Goal: Task Accomplishment & Management: Manage account settings

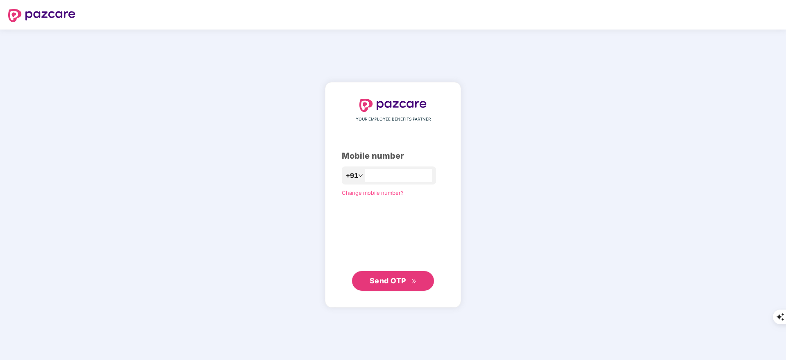
click at [381, 182] on div "+91" at bounding box center [389, 175] width 94 height 18
click at [378, 177] on input "number" at bounding box center [398, 175] width 67 height 13
type input "*"
type input "**********"
click at [395, 276] on span "Send OTP" at bounding box center [393, 280] width 47 height 11
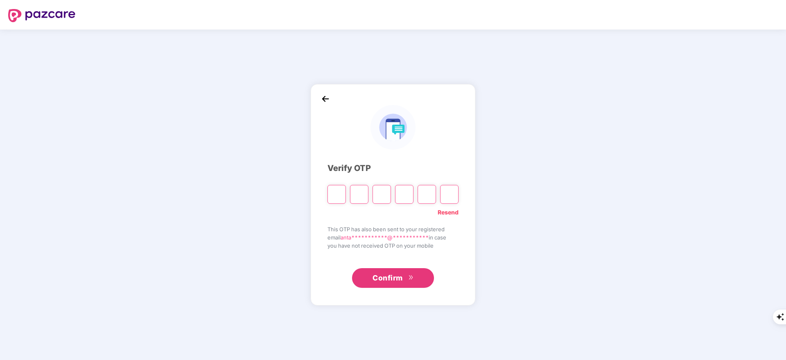
type input "*"
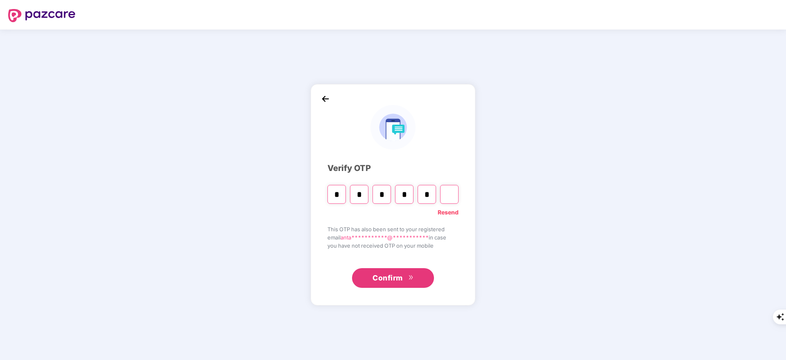
type input "*"
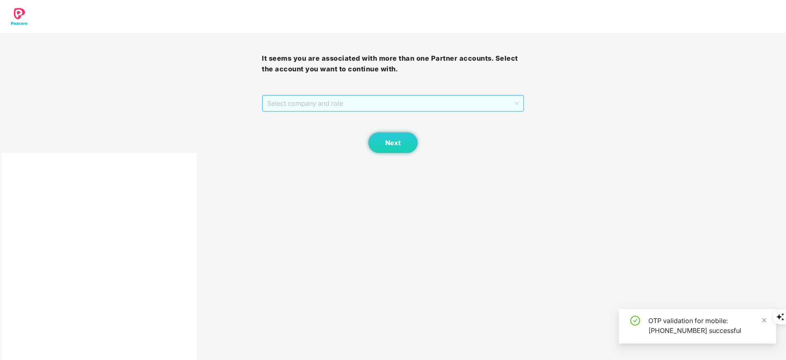
click at [301, 103] on span "Select company and role" at bounding box center [392, 104] width 251 height 16
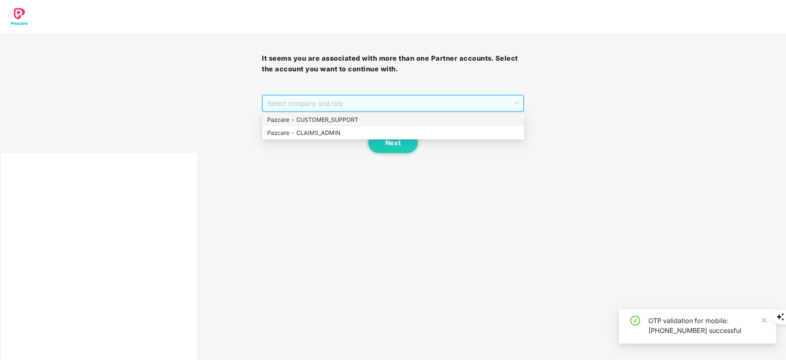
click at [307, 121] on div "Pazcare - CUSTOMER_SUPPORT" at bounding box center [393, 119] width 252 height 9
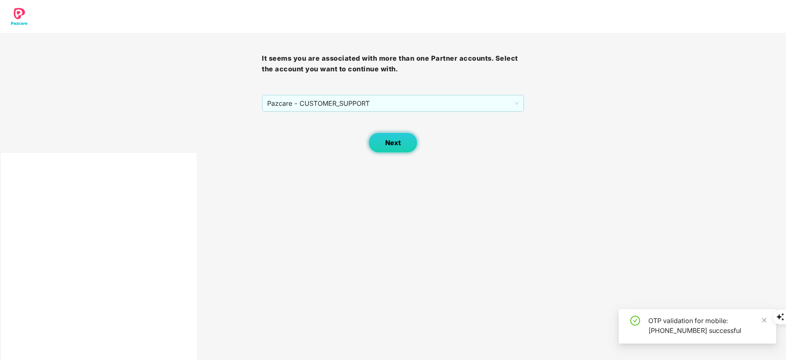
click at [392, 139] on span "Next" at bounding box center [393, 143] width 16 height 8
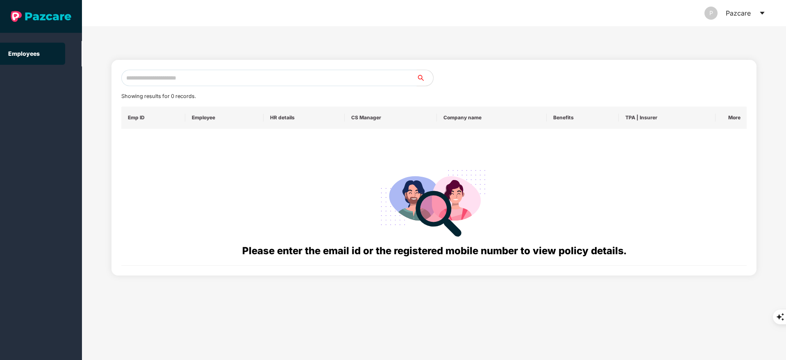
click at [144, 72] on input "text" at bounding box center [269, 78] width 296 height 16
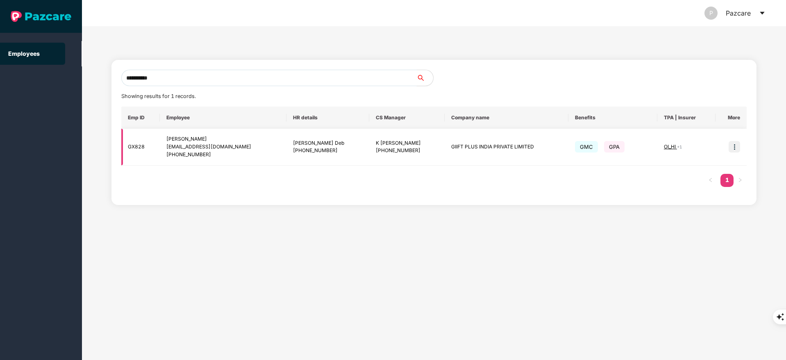
type input "**********"
click at [736, 145] on img at bounding box center [734, 146] width 11 height 11
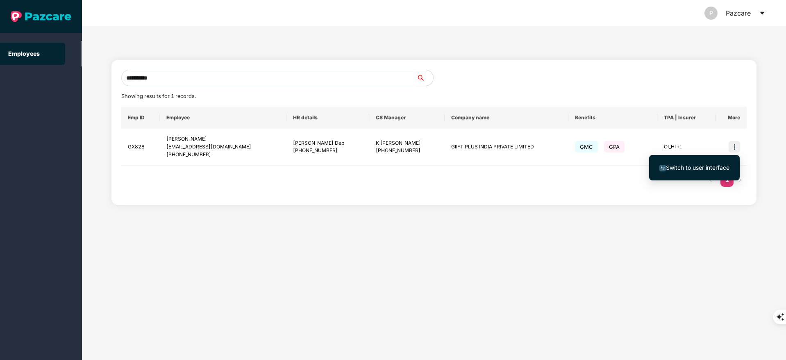
click at [703, 164] on span "Switch to user interface" at bounding box center [698, 167] width 64 height 7
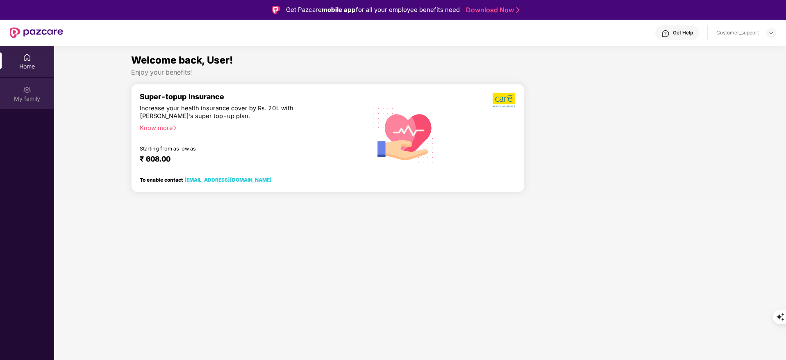
click at [25, 92] on img at bounding box center [27, 90] width 8 height 8
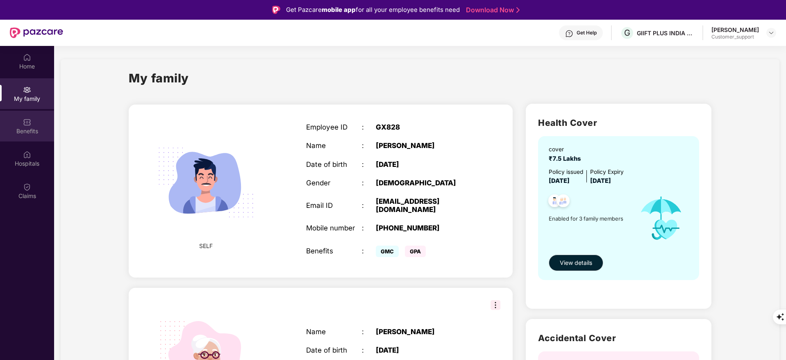
click at [18, 123] on div "Benefits" at bounding box center [27, 126] width 54 height 31
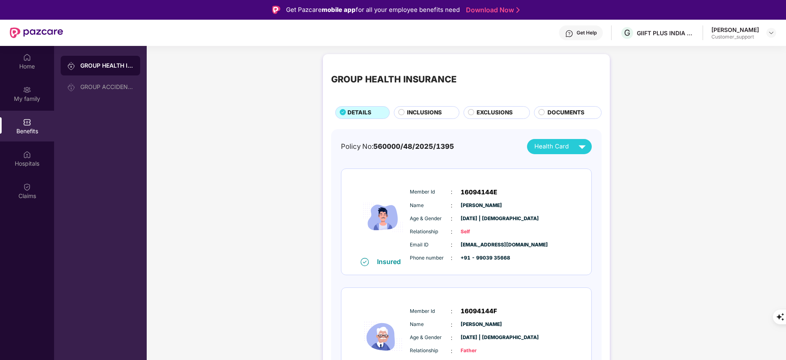
click at [431, 116] on span "INCLUSIONS" at bounding box center [424, 112] width 35 height 9
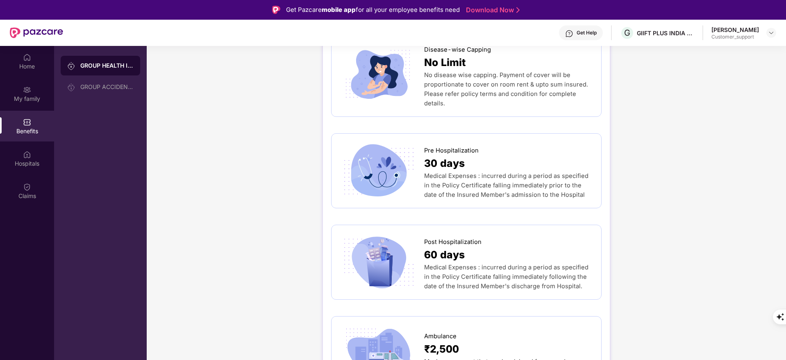
scroll to position [429, 0]
